Goal: Find contact information: Find contact information

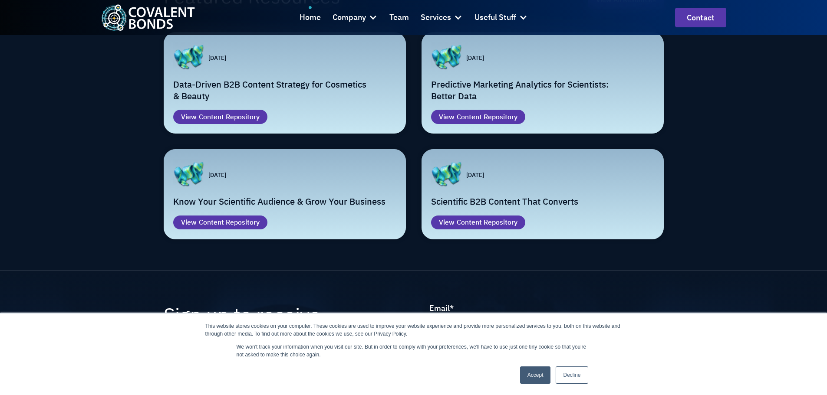
scroll to position [2448, 0]
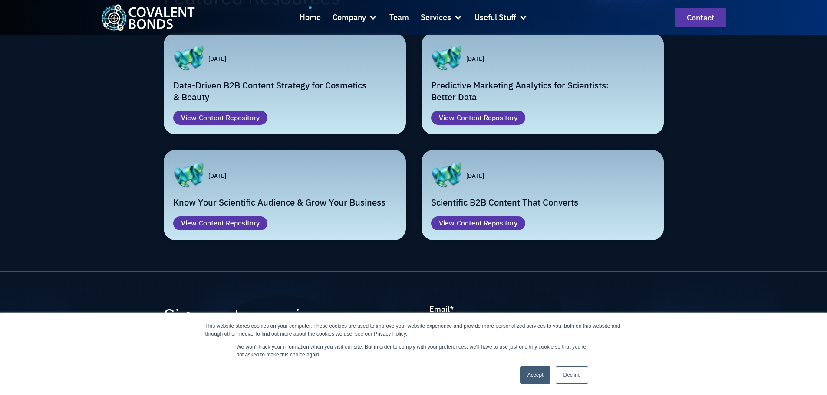
click at [575, 371] on link "Decline" at bounding box center [572, 375] width 32 height 17
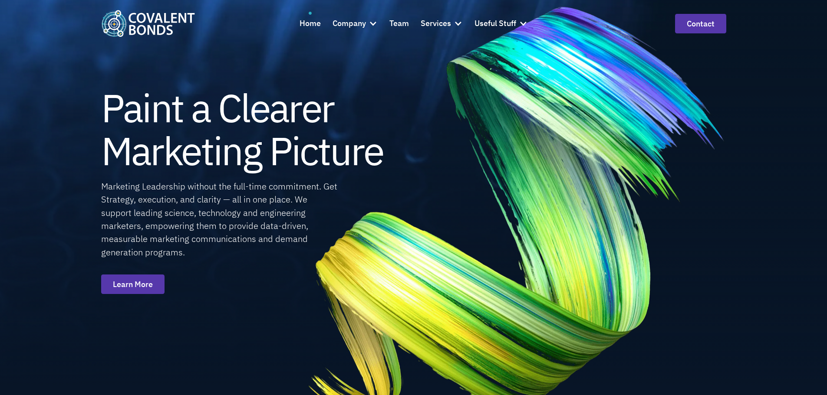
scroll to position [0, 0]
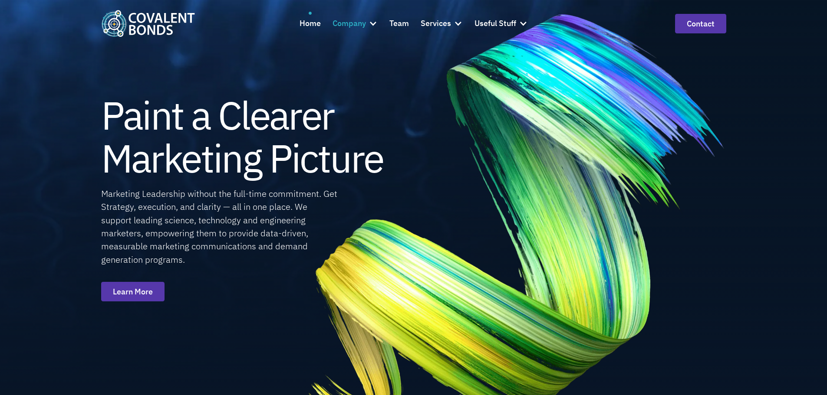
click at [352, 28] on div "Company" at bounding box center [348, 23] width 33 height 13
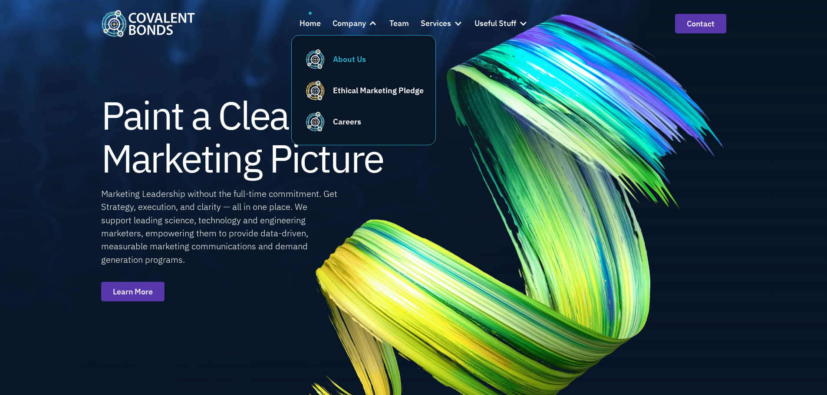
click at [352, 57] on div "About Us" at bounding box center [349, 59] width 33 height 12
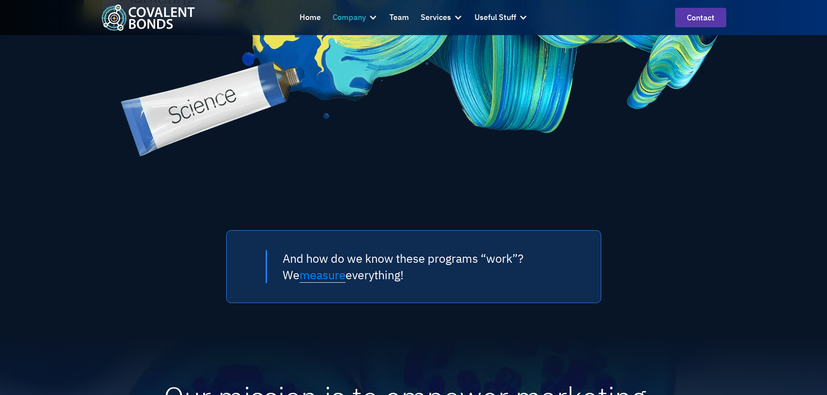
scroll to position [633, 0]
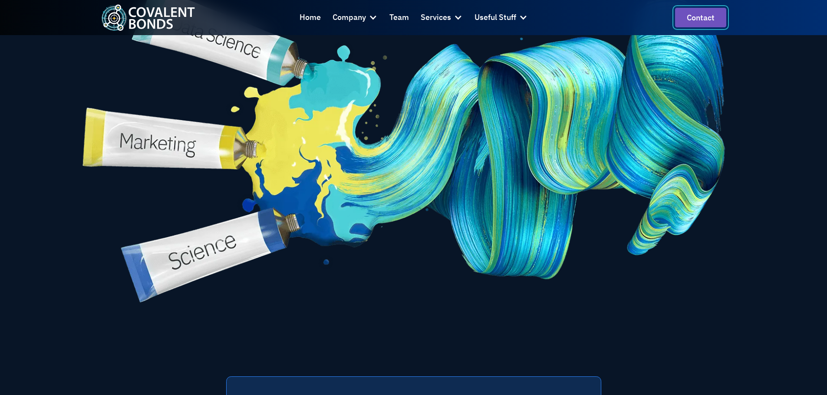
click at [716, 20] on link "Contact" at bounding box center [700, 18] width 51 height 20
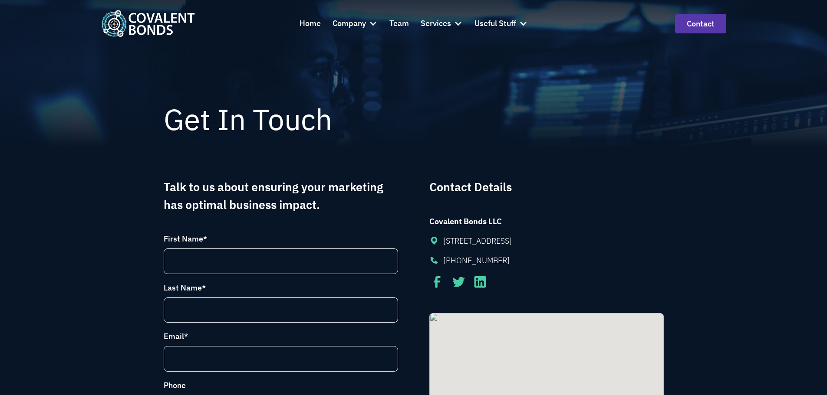
scroll to position [43, 0]
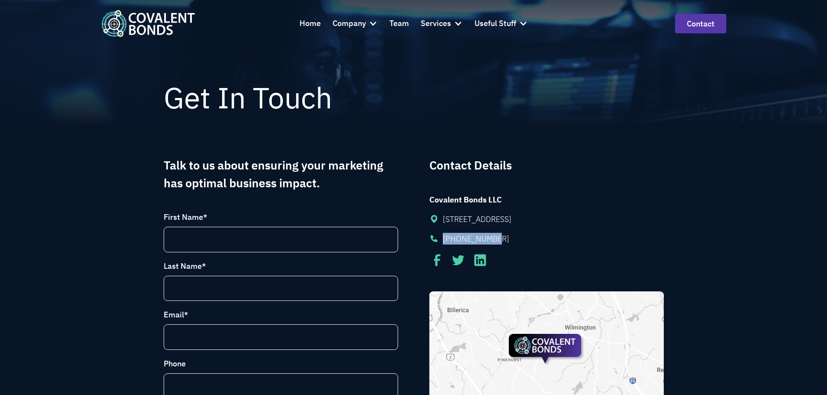
drag, startPoint x: 611, startPoint y: 237, endPoint x: 444, endPoint y: 243, distance: 166.8
copy div "[PHONE_NUMBER]"
